Goal: Task Accomplishment & Management: Manage account settings

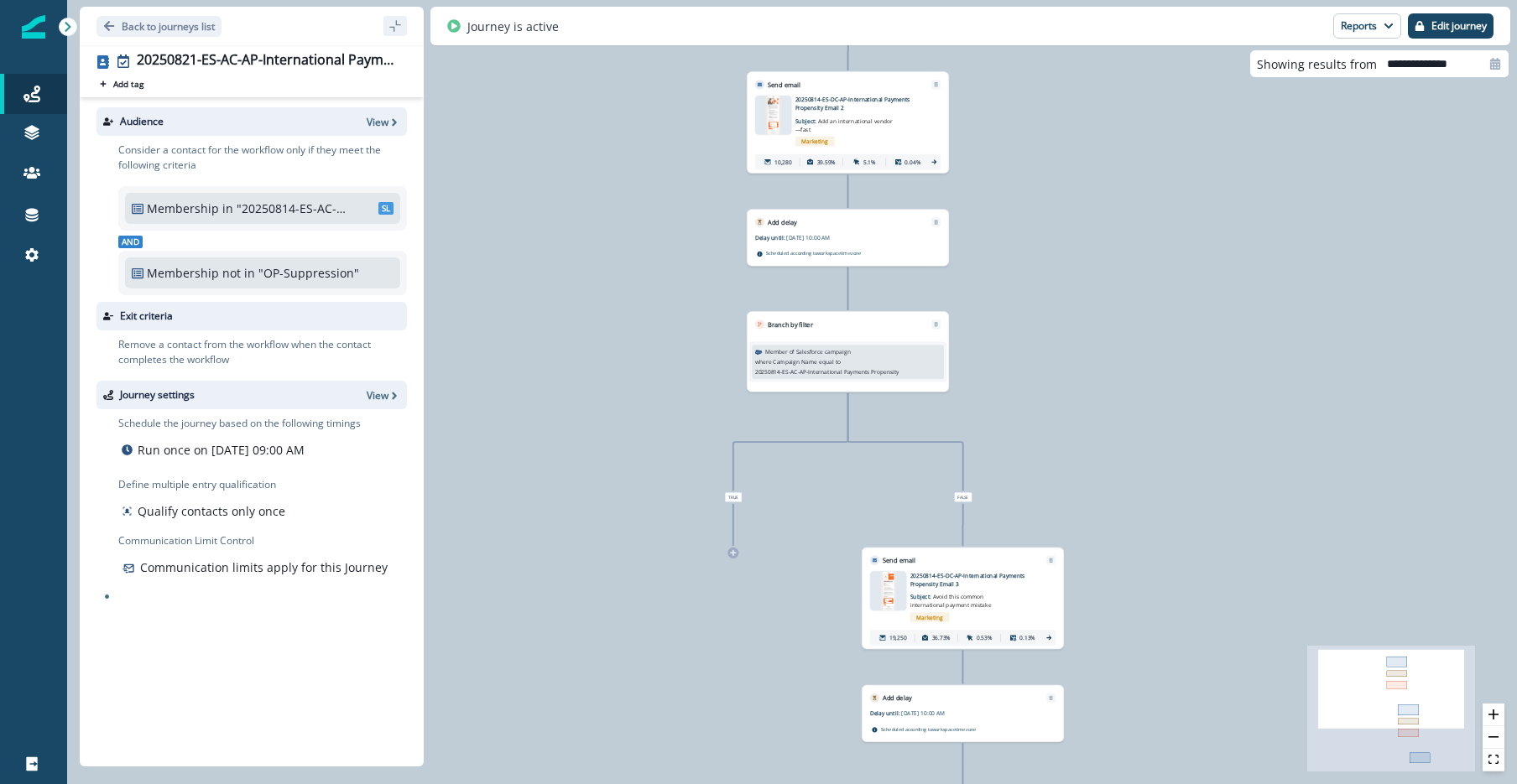
scroll to position [12, 0]
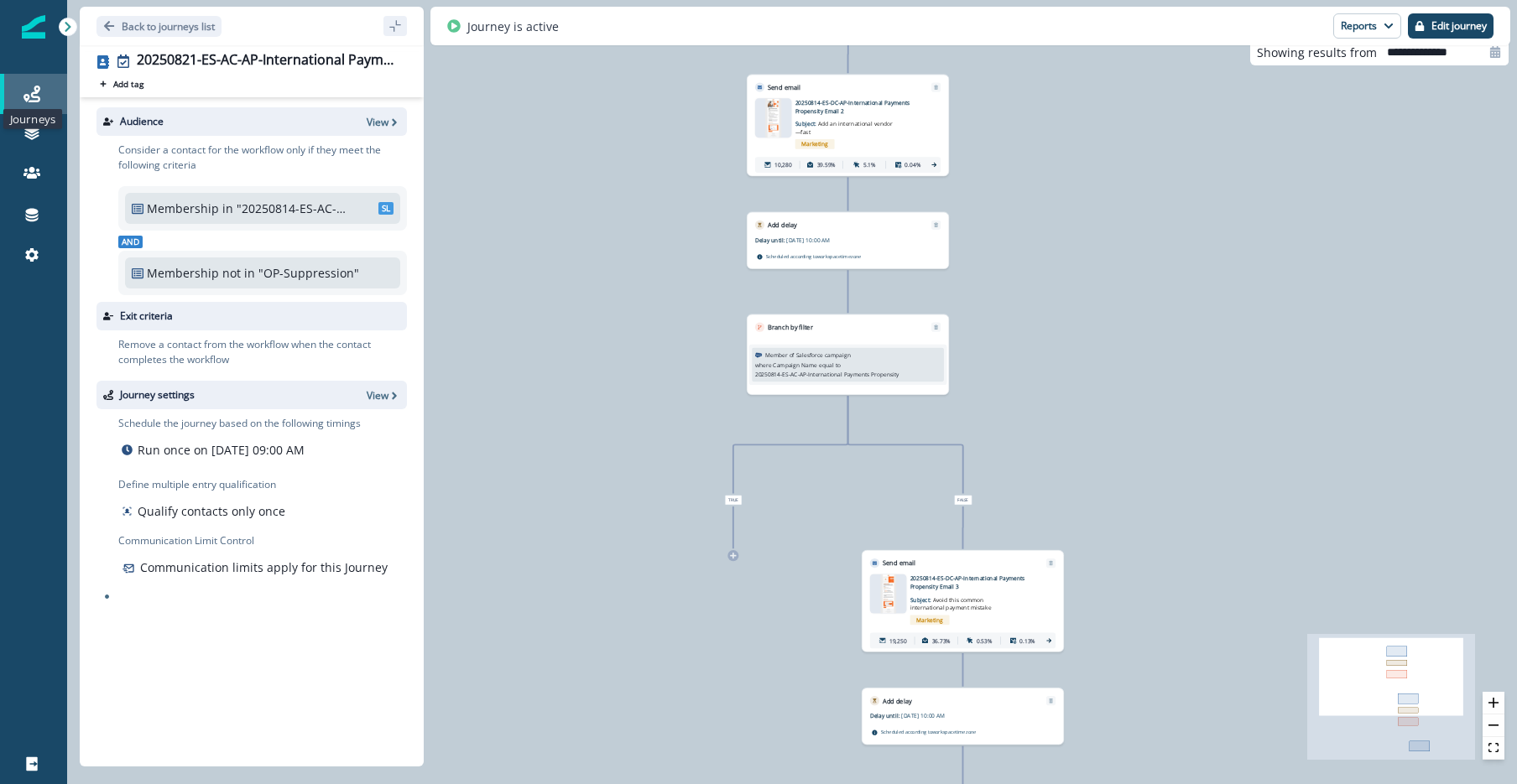
click at [39, 94] on icon at bounding box center [32, 94] width 16 height 16
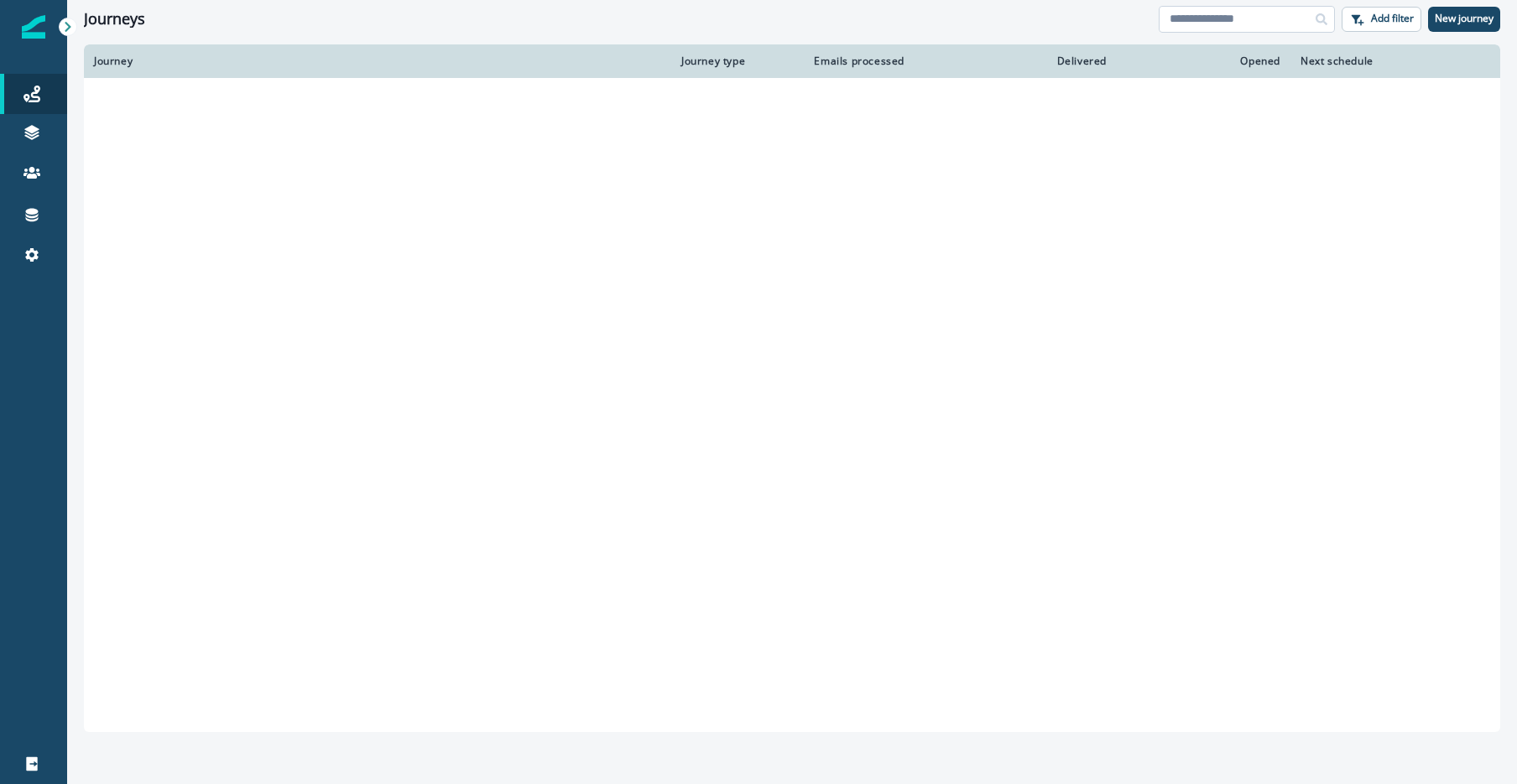
click at [1232, 22] on input at bounding box center [1247, 19] width 177 height 27
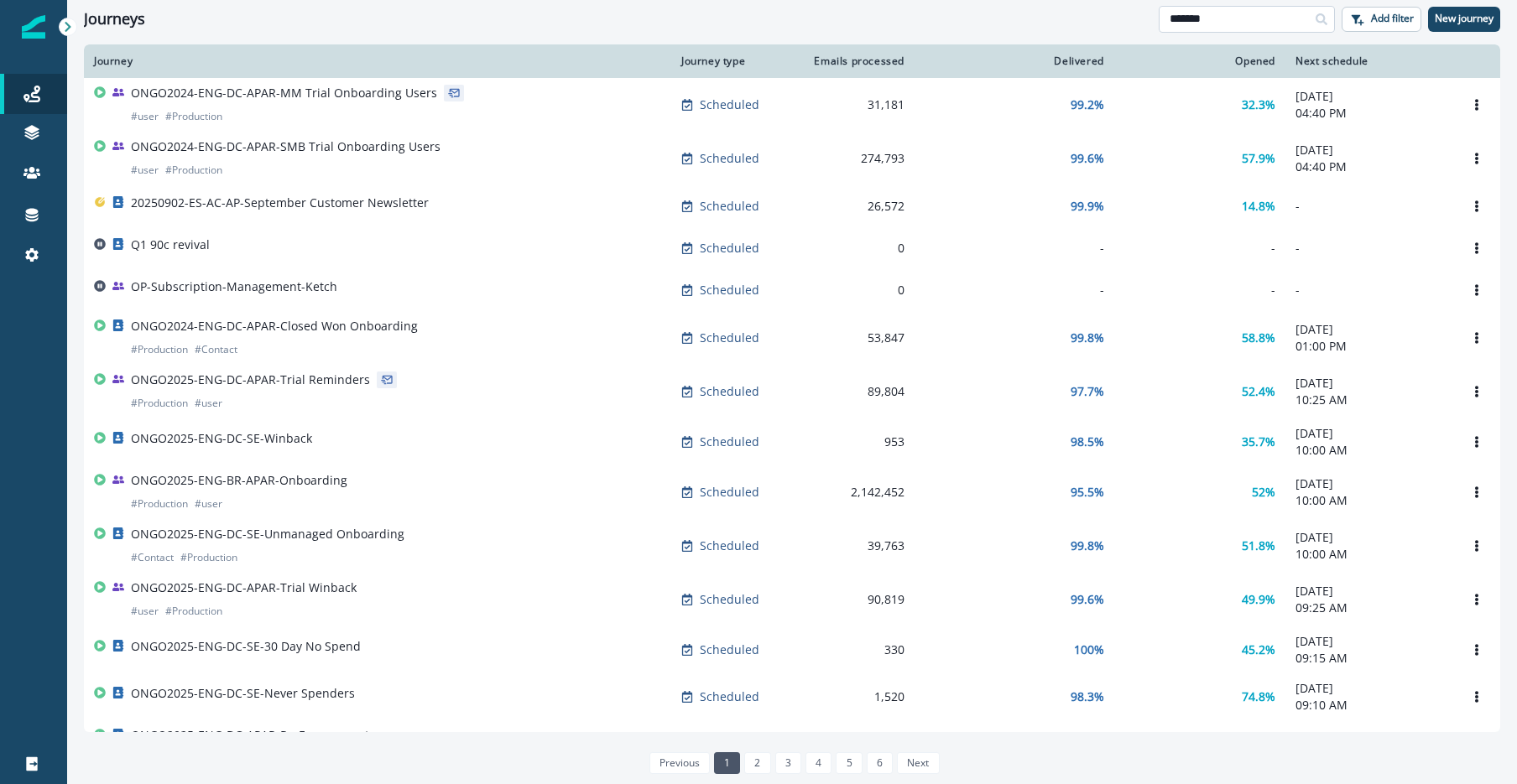
type input "*******"
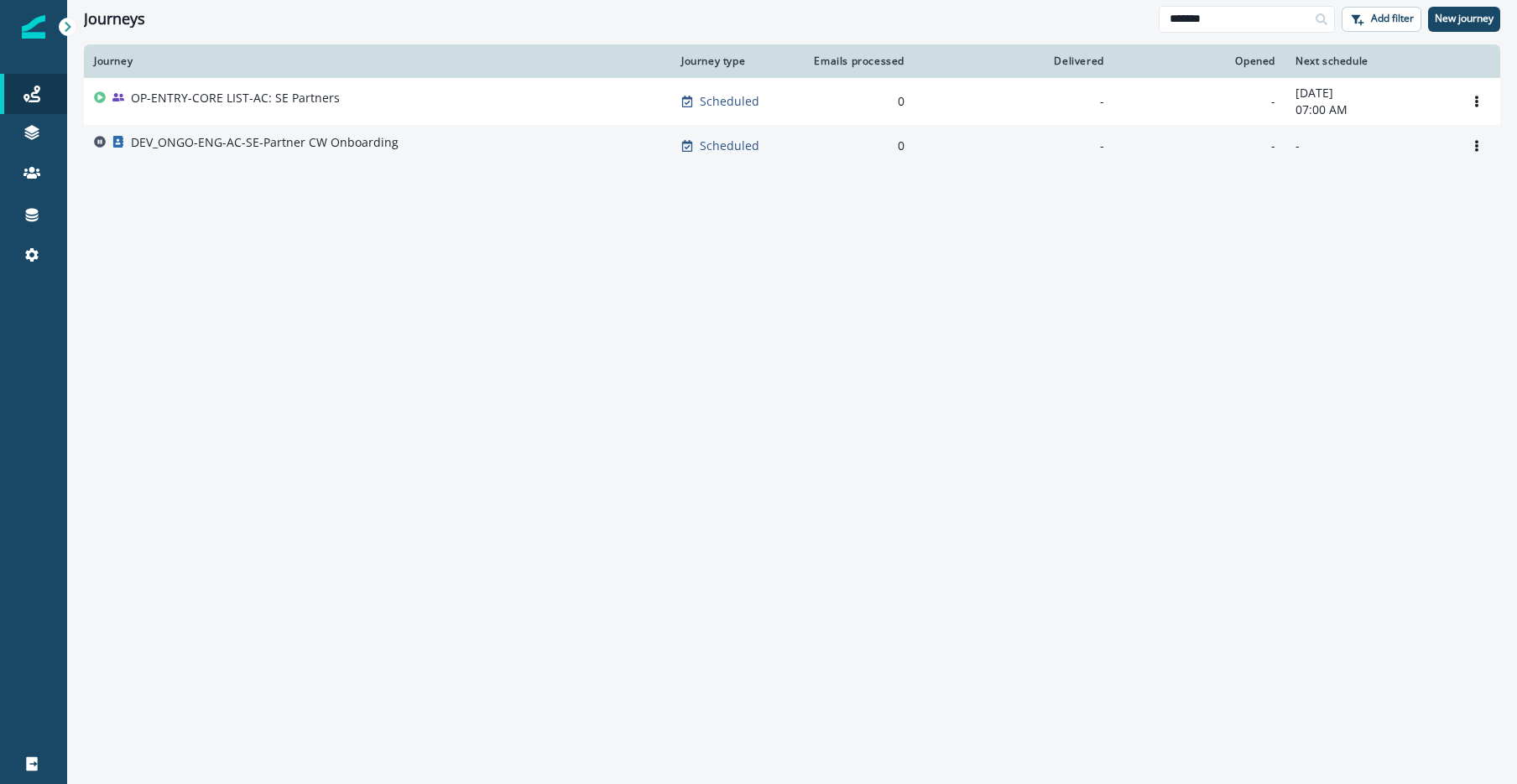
click at [380, 156] on div "DEV_ONGO-ENG-AC-SE-Partner CW Onboarding" at bounding box center [265, 146] width 268 height 24
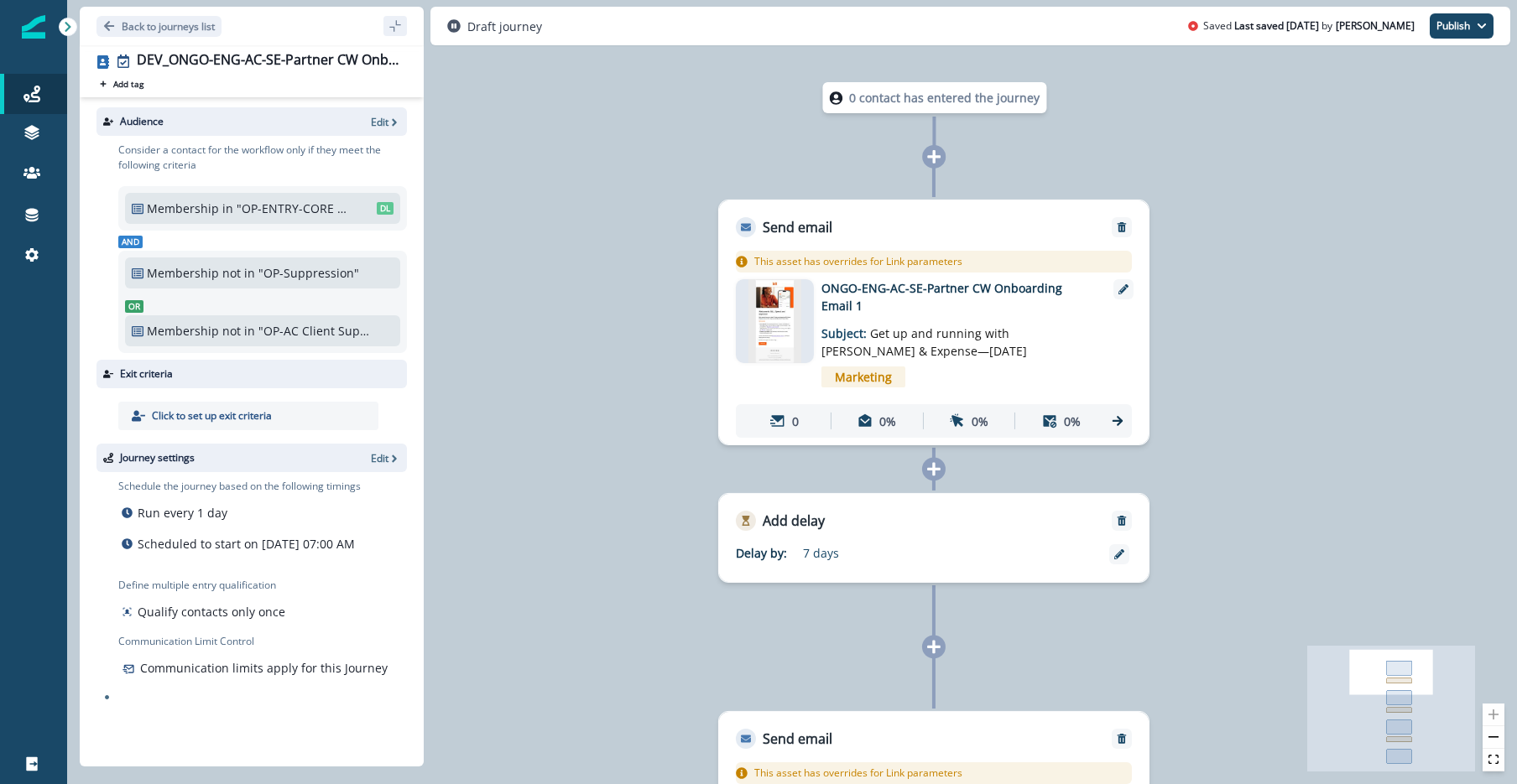
click at [1364, 363] on div "0 contact has entered the journey Send email Email asset changed, journey repor…" at bounding box center [792, 392] width 1450 height 784
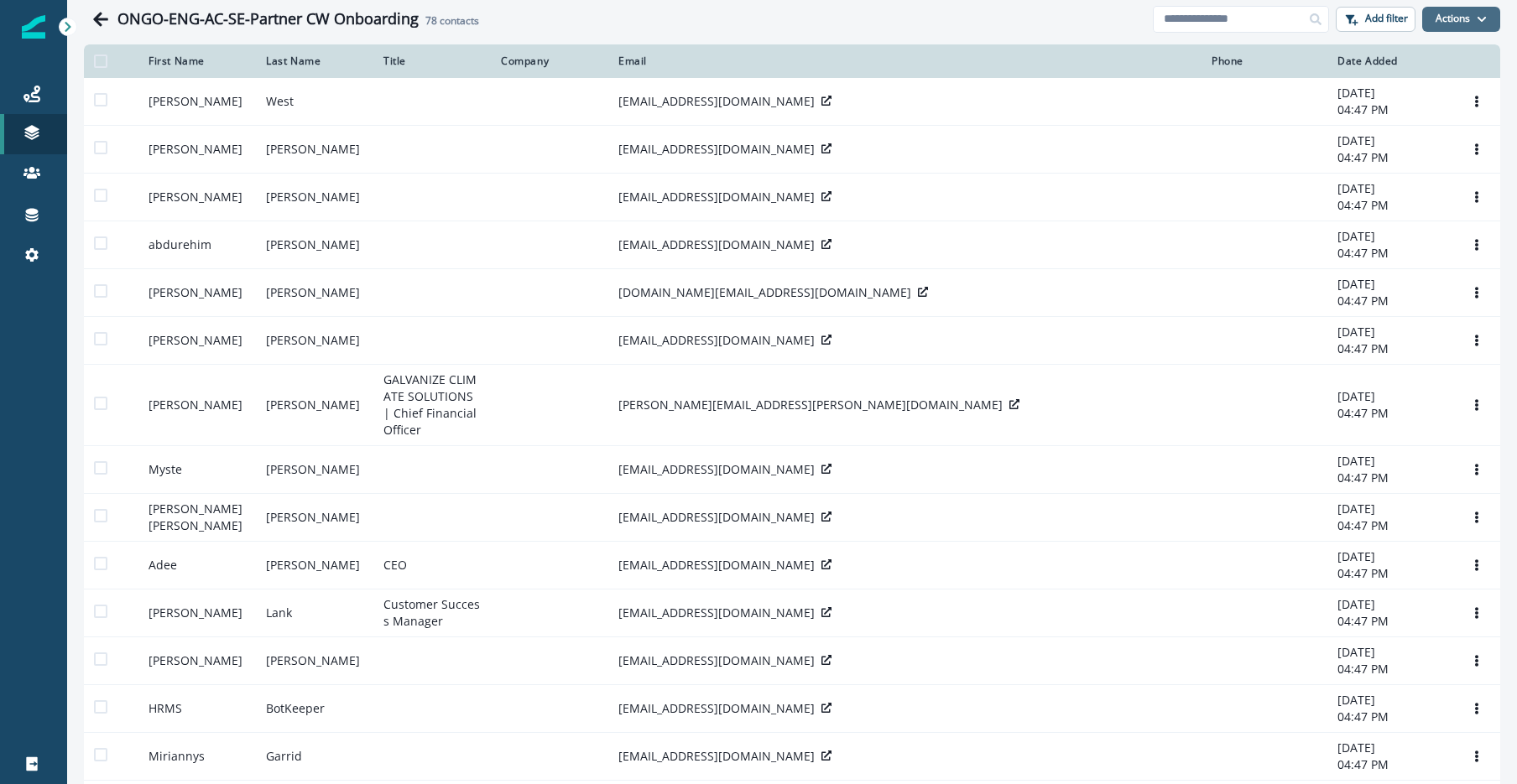
click at [1457, 18] on button "Actions" at bounding box center [1461, 19] width 78 height 25
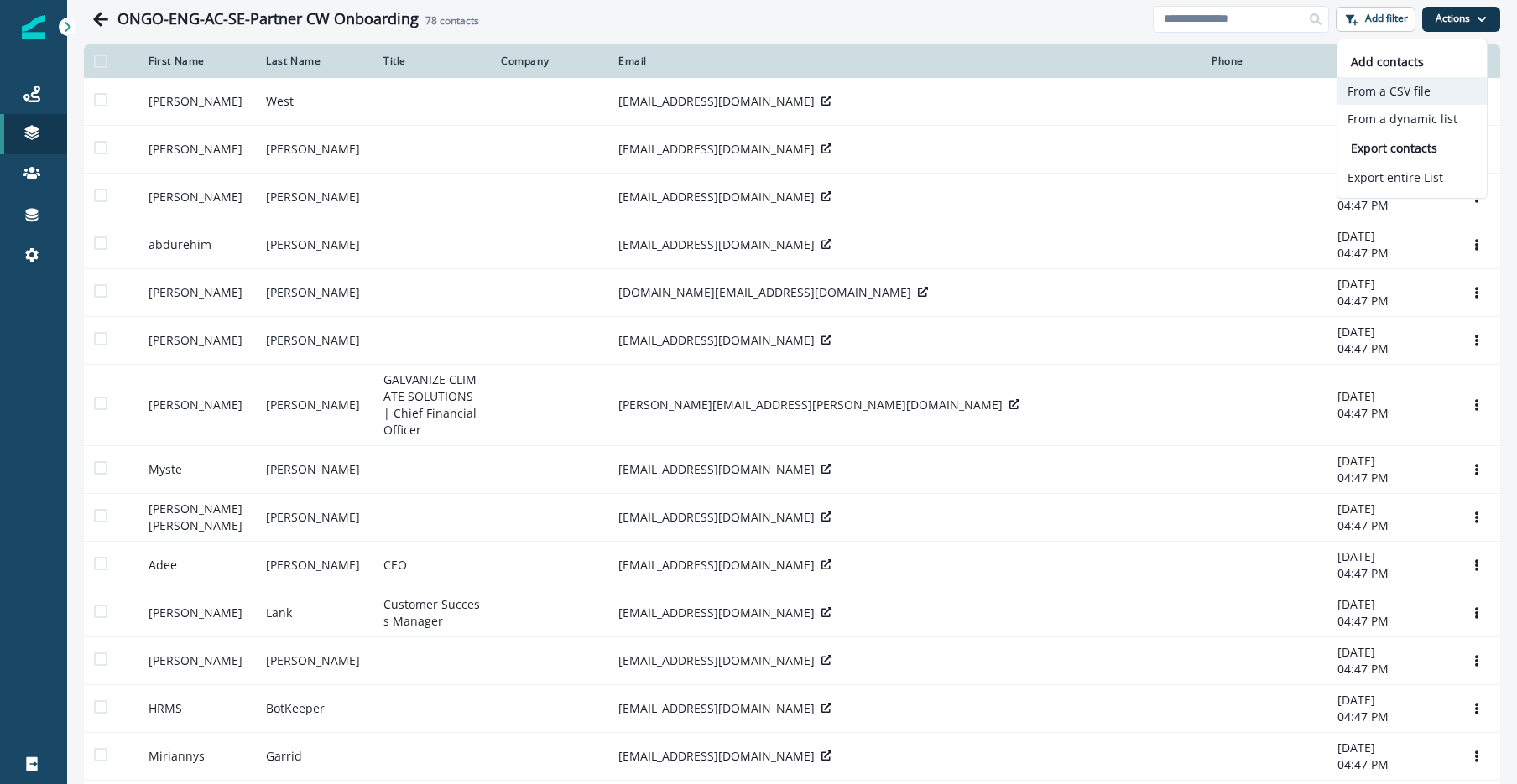
click at [1431, 93] on button "From a CSV file" at bounding box center [1412, 91] width 149 height 27
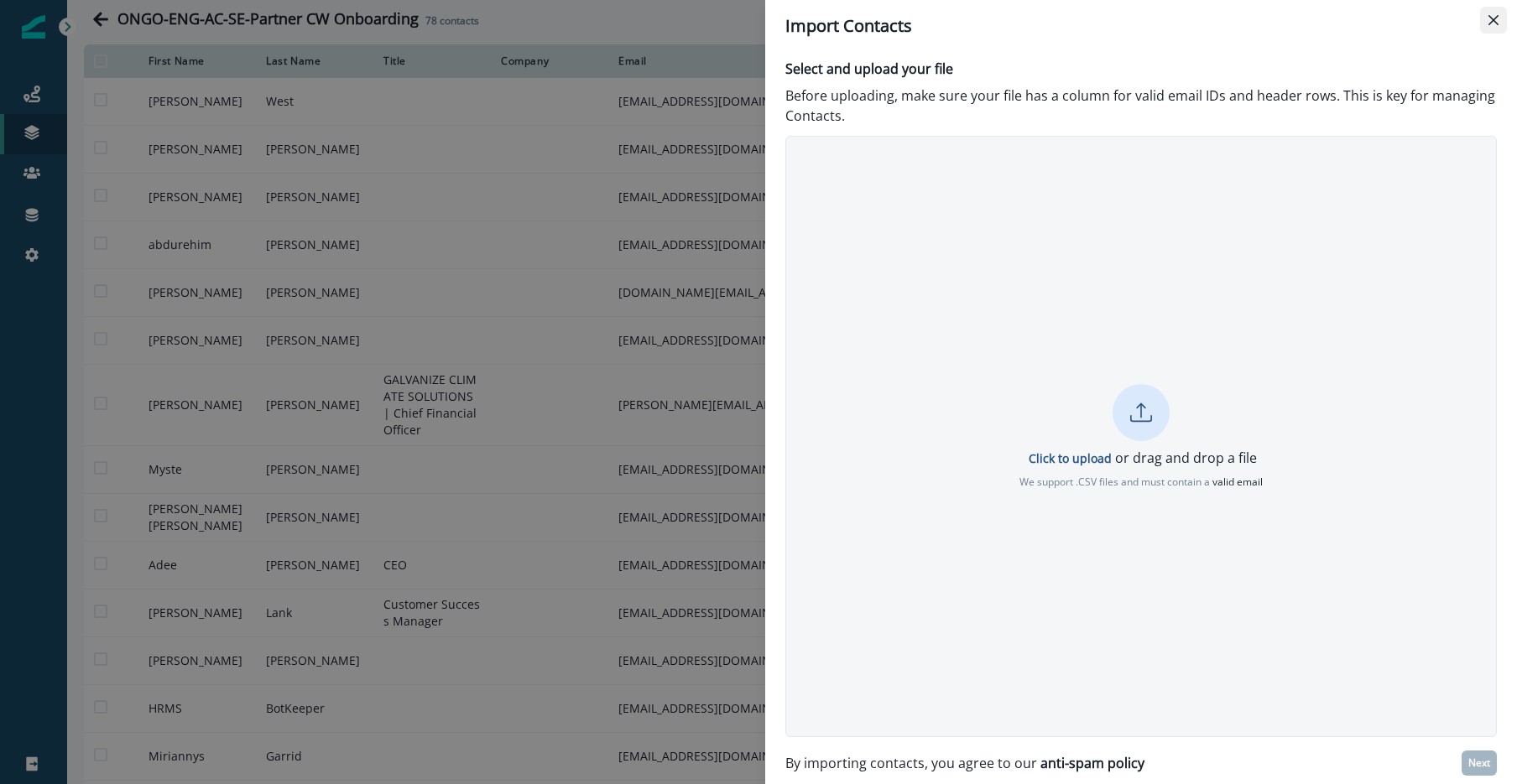
click at [1492, 11] on button "Close" at bounding box center [1494, 20] width 27 height 27
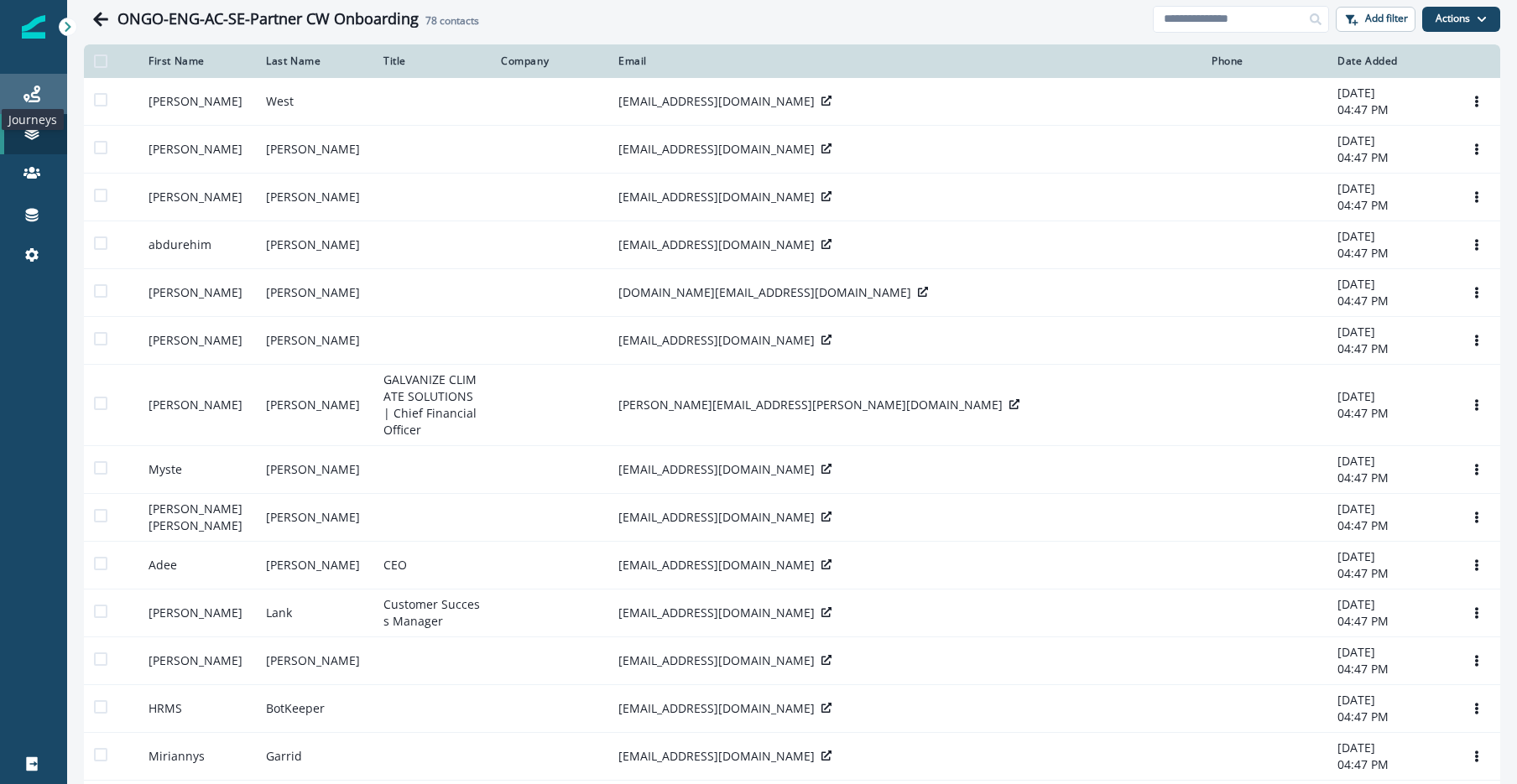
click at [32, 95] on icon at bounding box center [32, 94] width 16 height 16
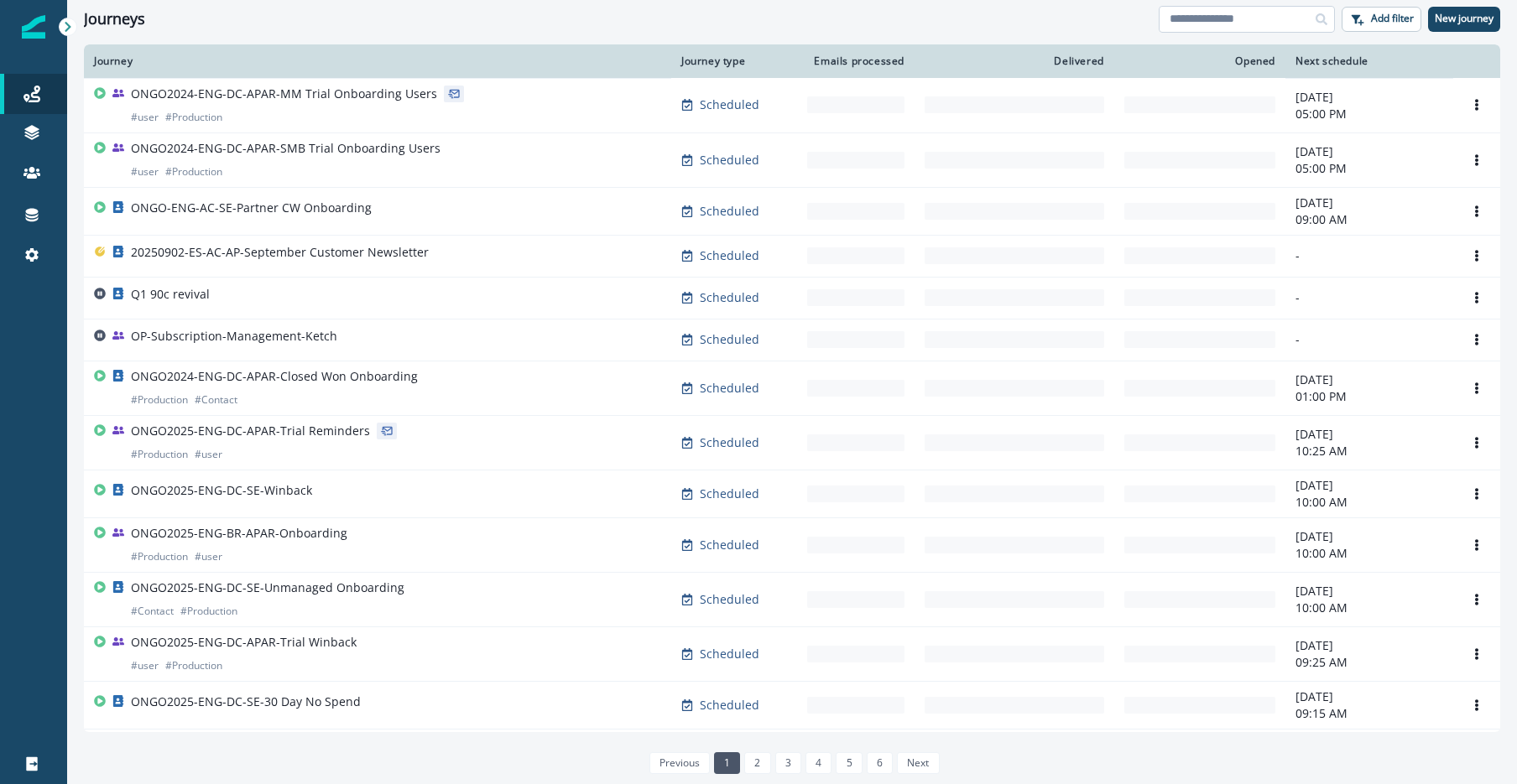
click at [1256, 18] on input at bounding box center [1247, 19] width 177 height 27
type input "*******"
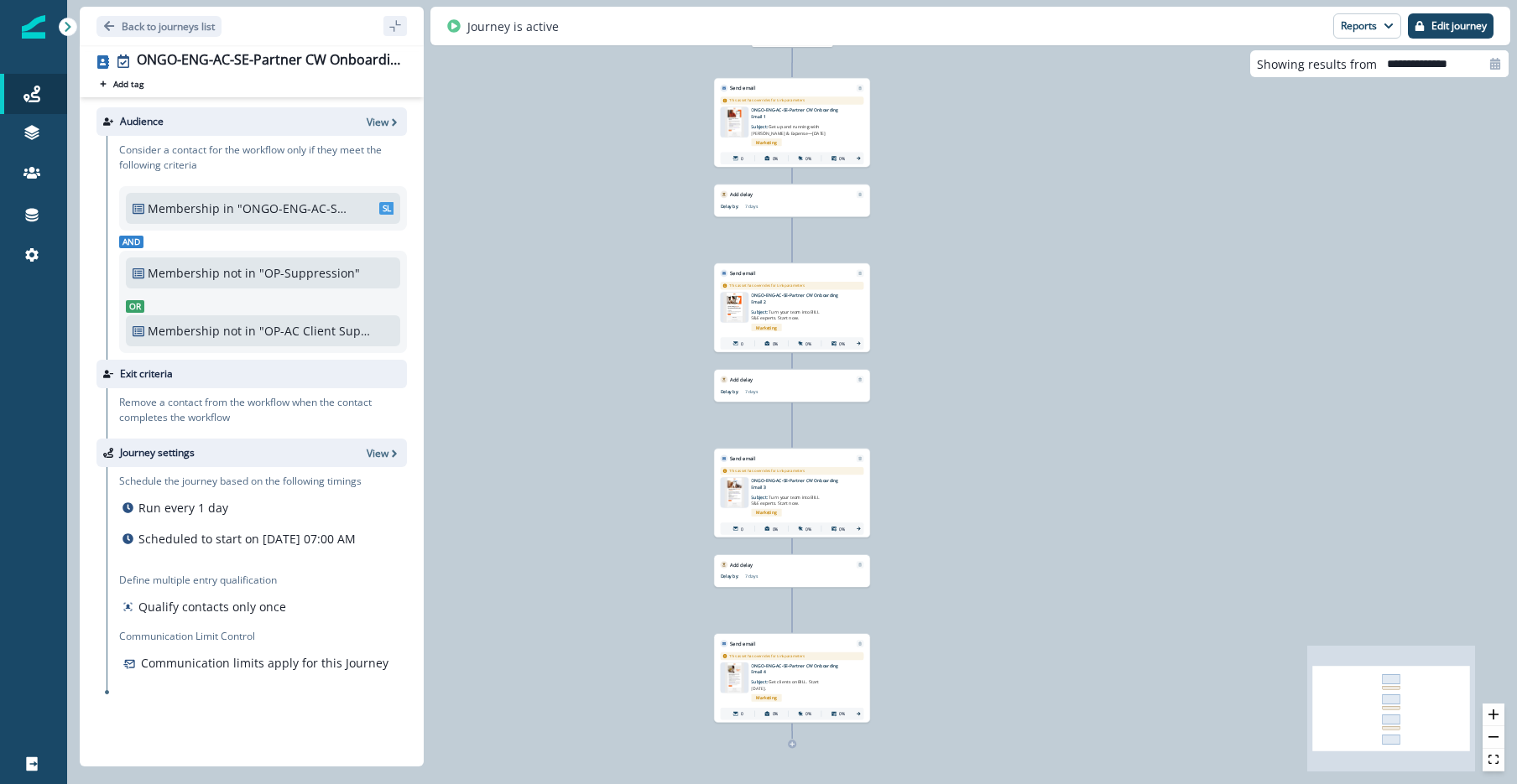
click at [301, 672] on p "Communication limits apply for this Journey" at bounding box center [265, 662] width 248 height 17
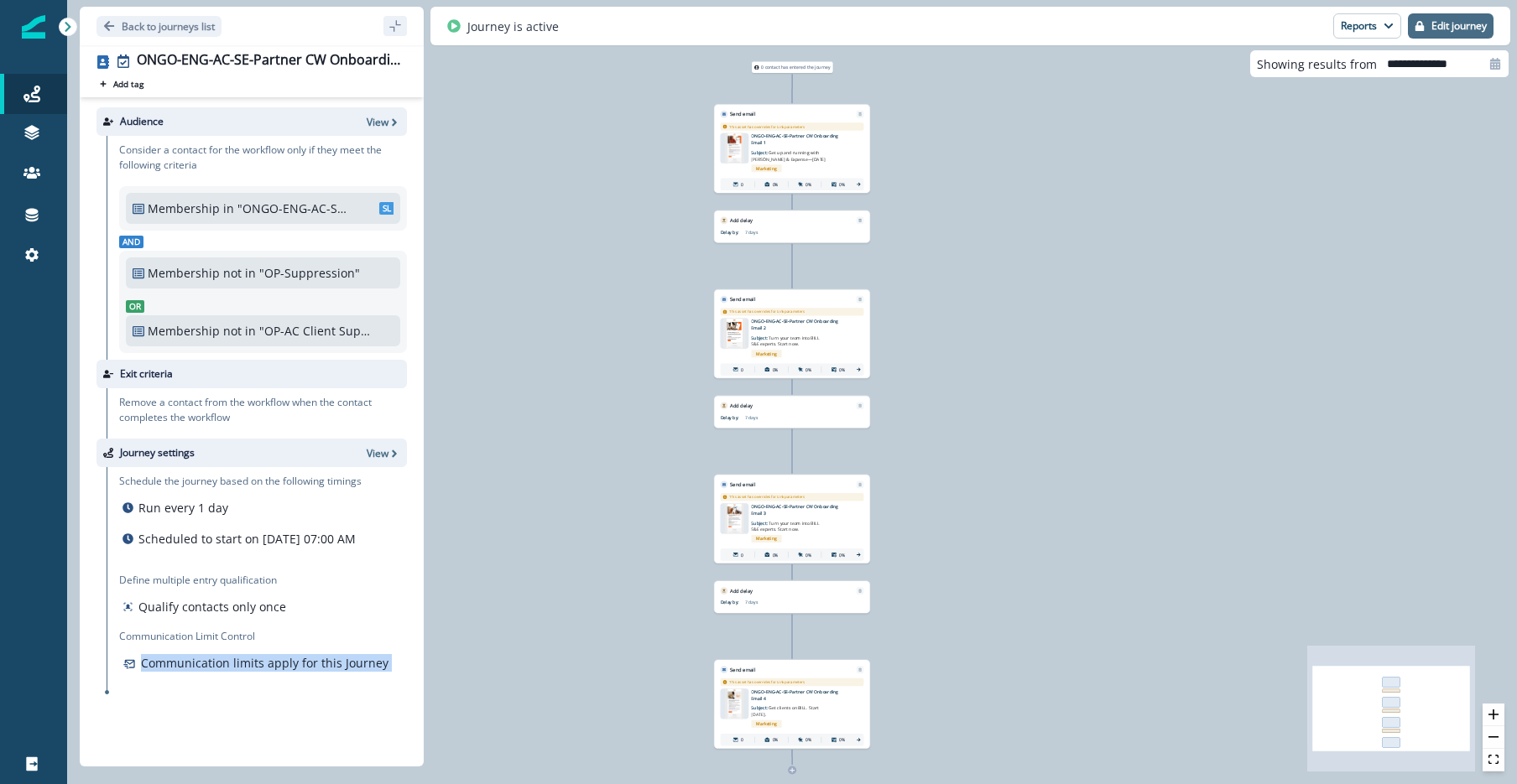
click at [1447, 23] on p "Edit journey" at bounding box center [1459, 25] width 56 height 12
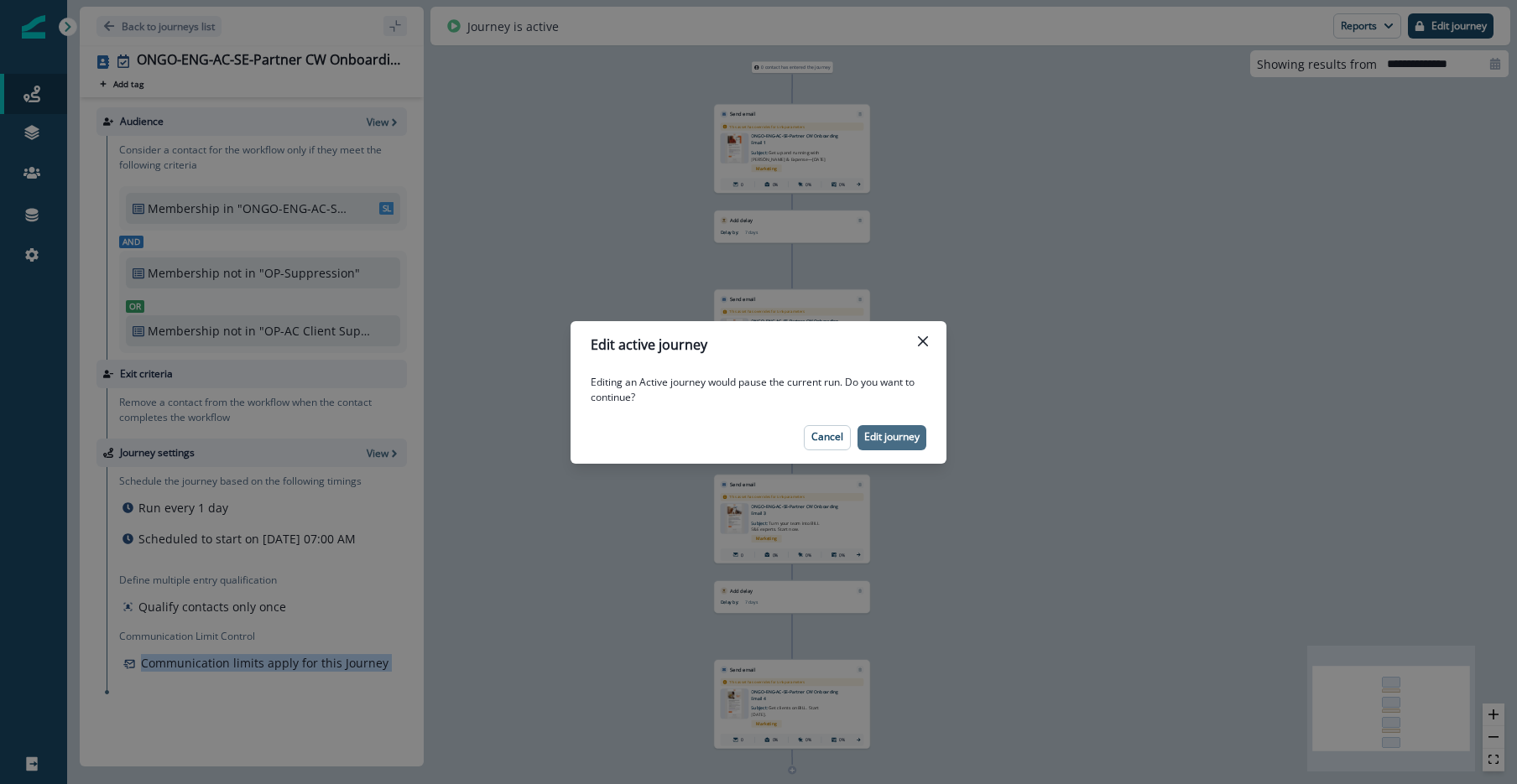
click at [887, 439] on p "Edit journey" at bounding box center [892, 437] width 56 height 12
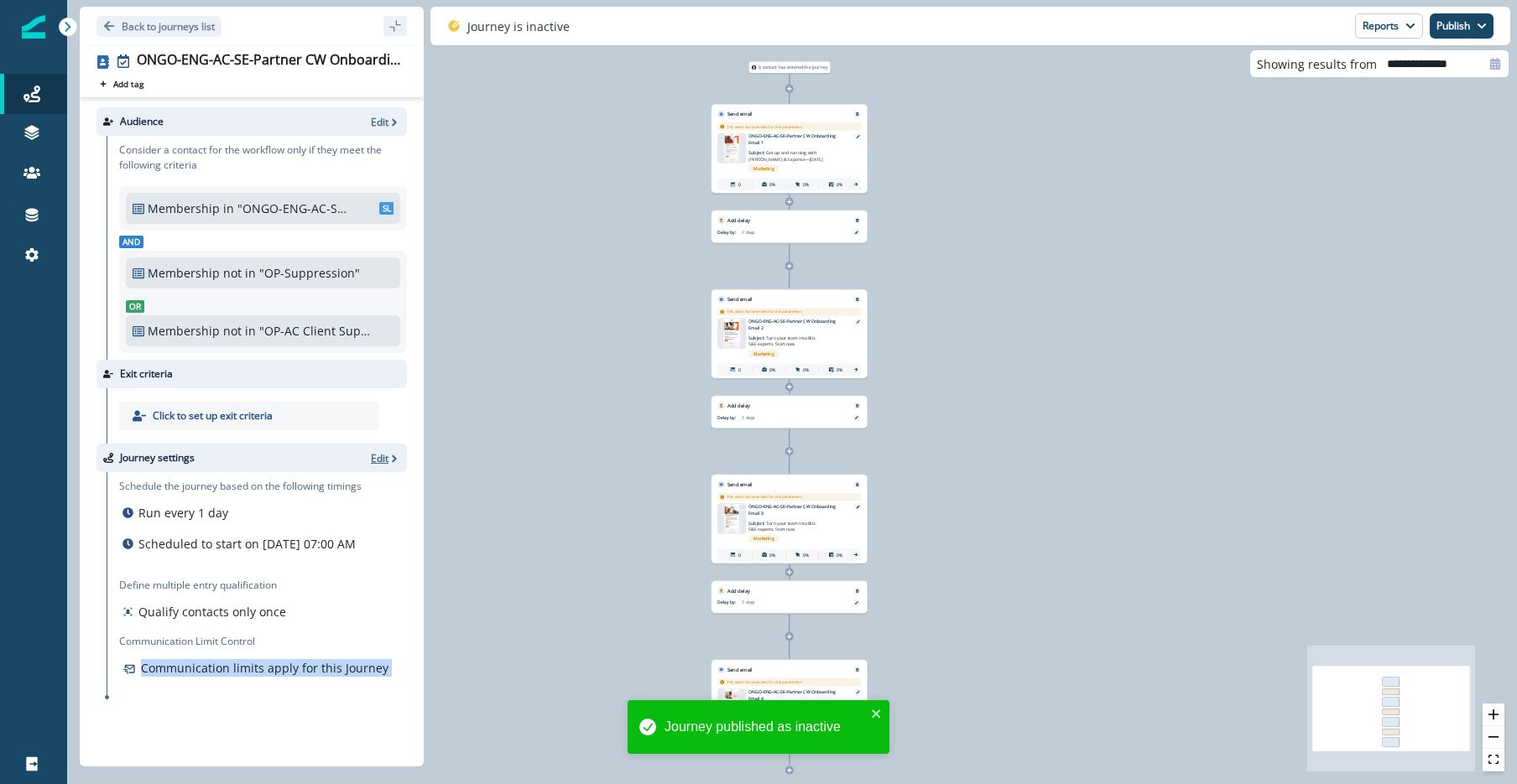
click at [382, 460] on p "Edit" at bounding box center [379, 458] width 17 height 15
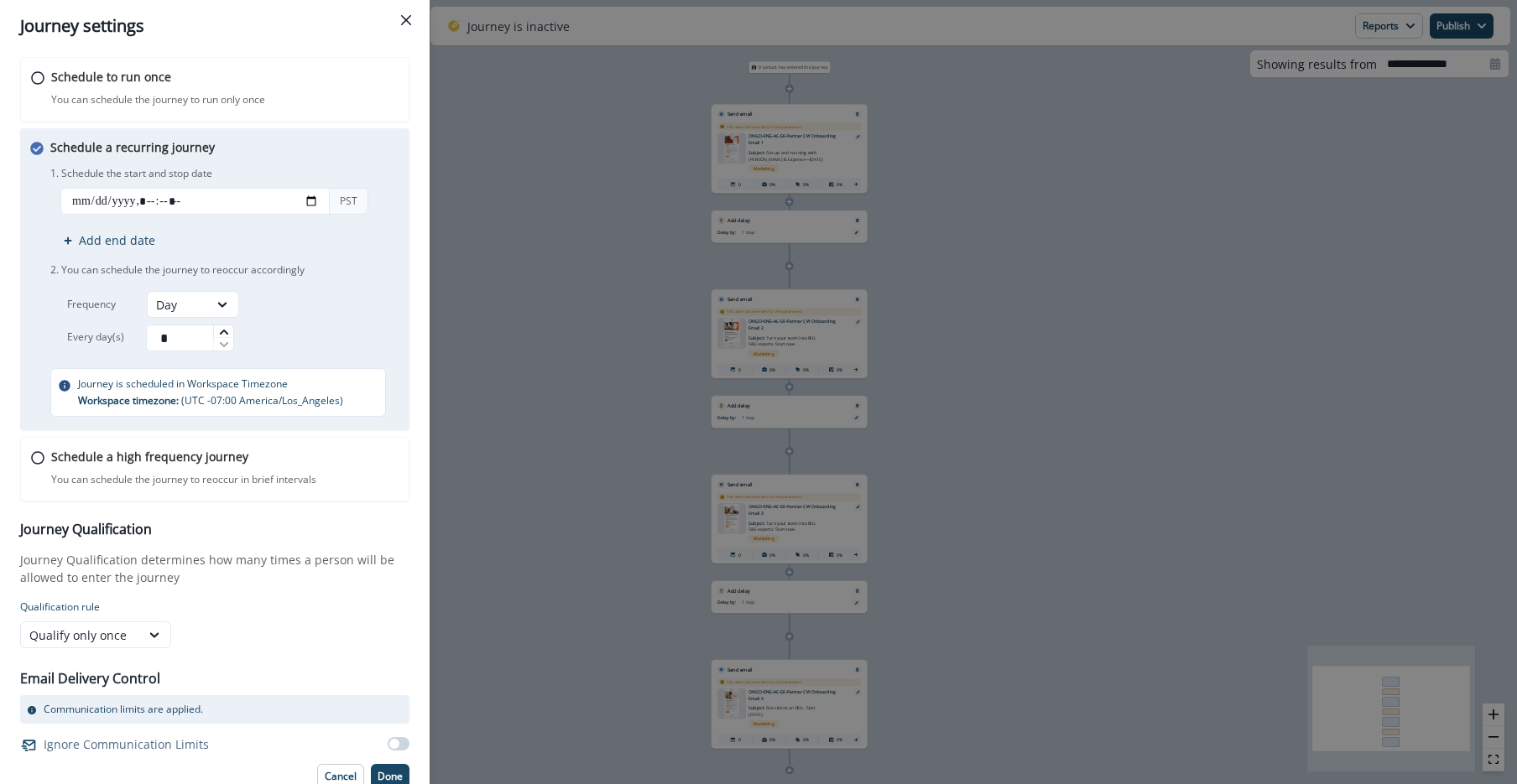
scroll to position [113, 0]
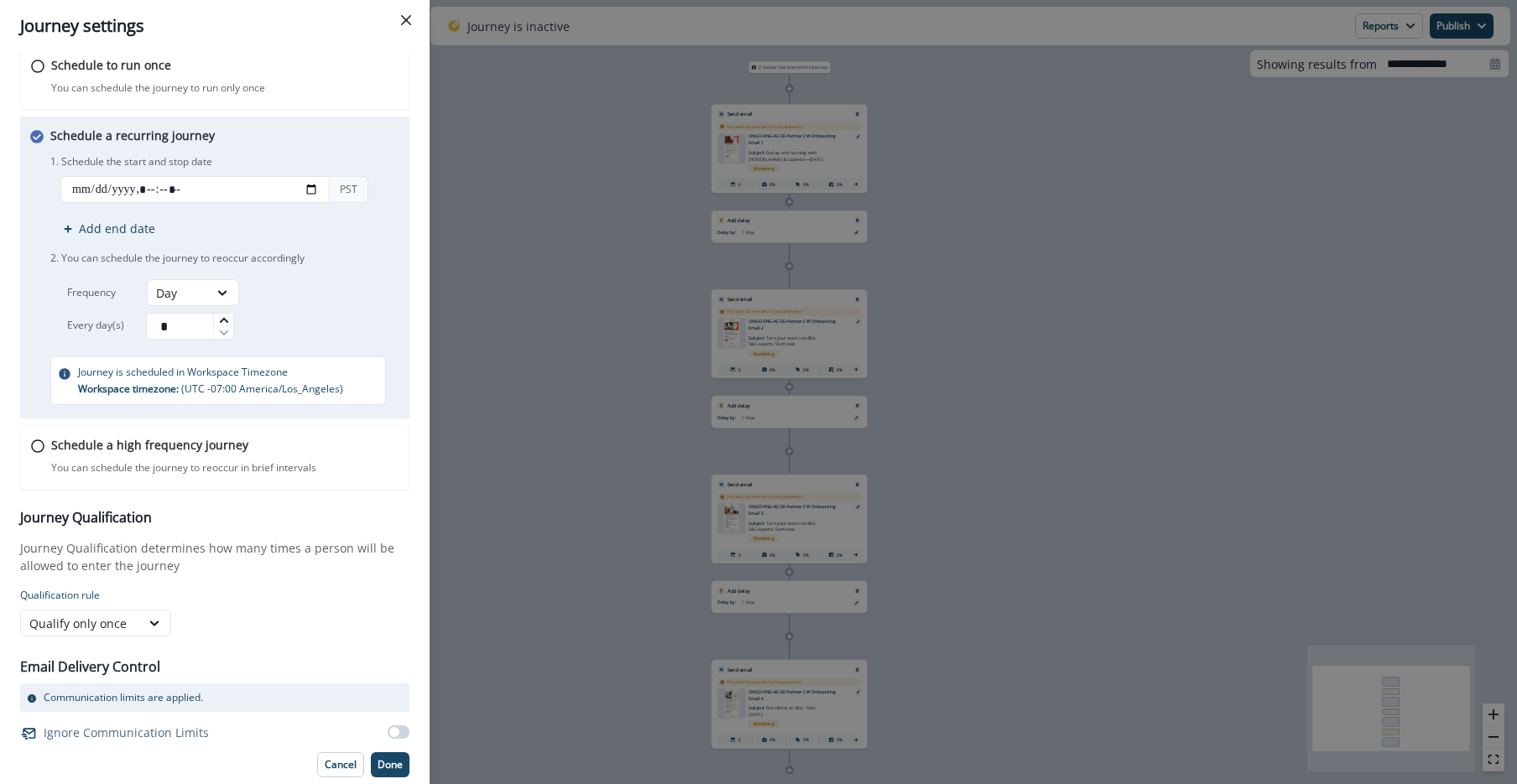
click at [389, 734] on span at bounding box center [394, 731] width 10 height 10
click at [380, 763] on p "Done" at bounding box center [390, 765] width 25 height 12
click at [378, 767] on p "Done" at bounding box center [390, 765] width 25 height 12
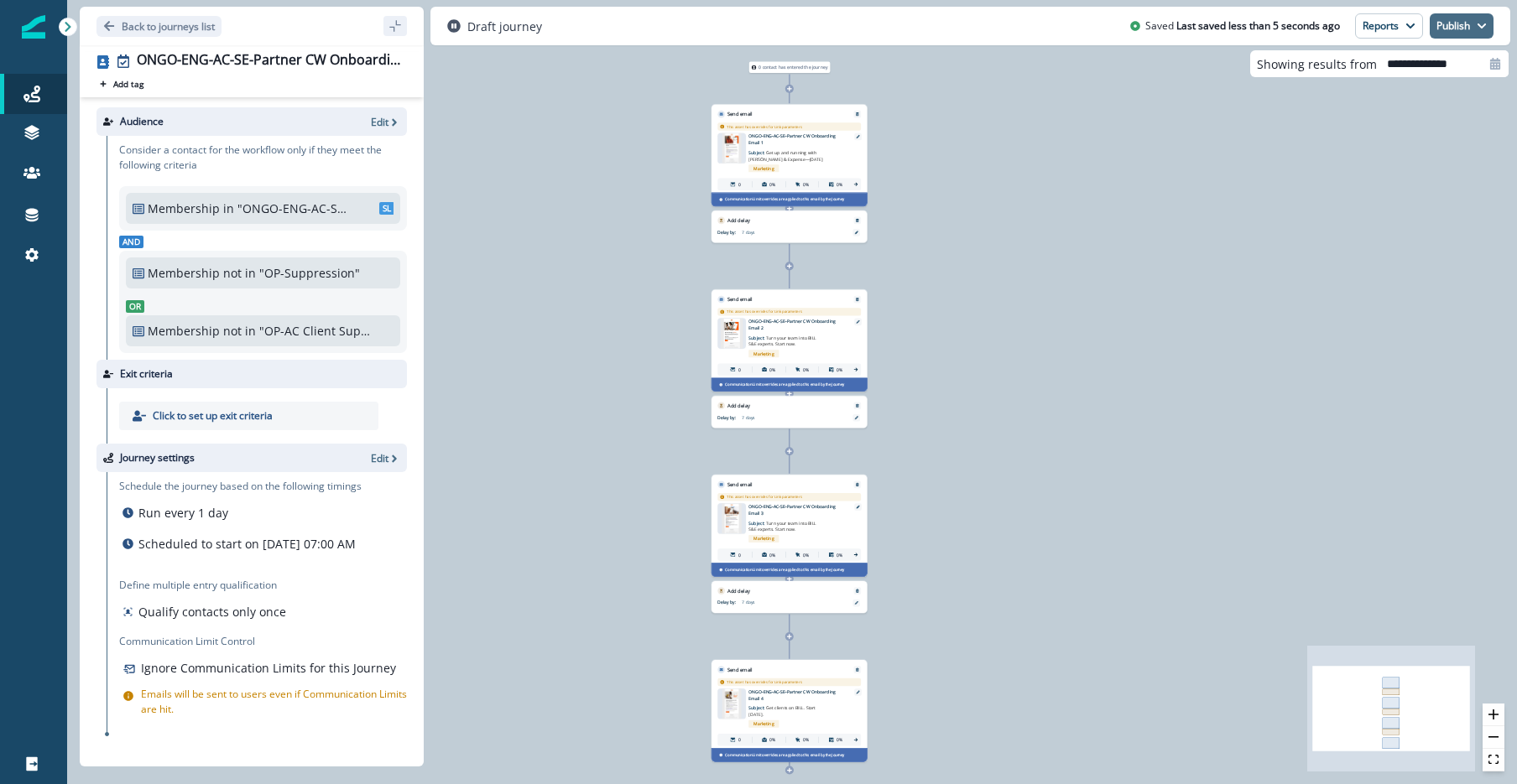
click at [1456, 26] on button "Publish" at bounding box center [1461, 26] width 64 height 25
click at [1424, 64] on button "as active journey" at bounding box center [1400, 67] width 187 height 30
